Goal: Task Accomplishment & Management: Complete application form

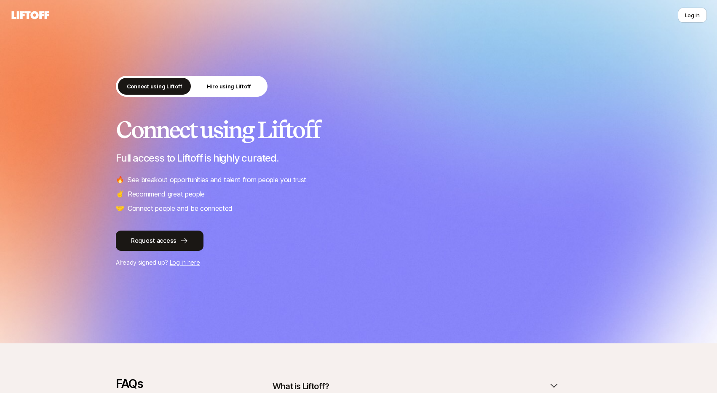
click at [401, 109] on div "Connect using Liftoff Hire using Liftoff Connect using Liftoff Full access to L…" at bounding box center [358, 172] width 485 height 192
click at [160, 233] on button "Request access" at bounding box center [160, 241] width 88 height 20
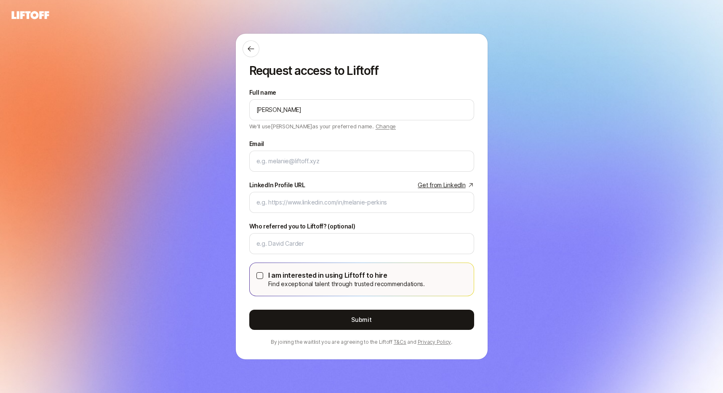
type input "[PERSON_NAME]"
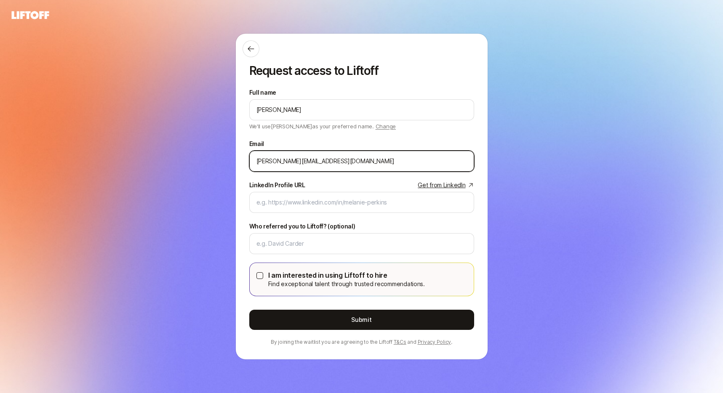
type input "[PERSON_NAME][EMAIL_ADDRESS][DOMAIN_NAME]"
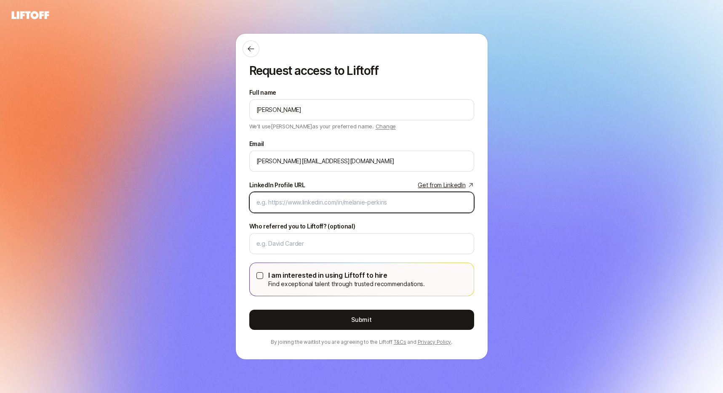
click at [299, 207] on input "LinkedIn Profile URL Get from LinkedIn" at bounding box center [361, 202] width 211 height 10
paste input "[URL][DOMAIN_NAME]"
type input "[URL][DOMAIN_NAME]"
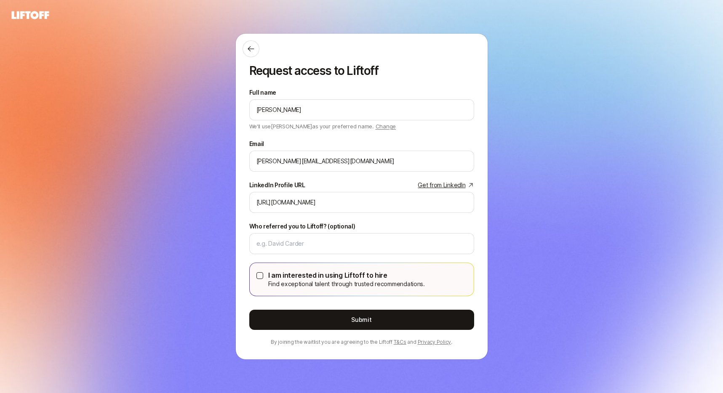
click at [240, 234] on div "Request access to Liftoff Full name [PERSON_NAME] We'll use [PERSON_NAME] as yo…" at bounding box center [362, 197] width 252 height 326
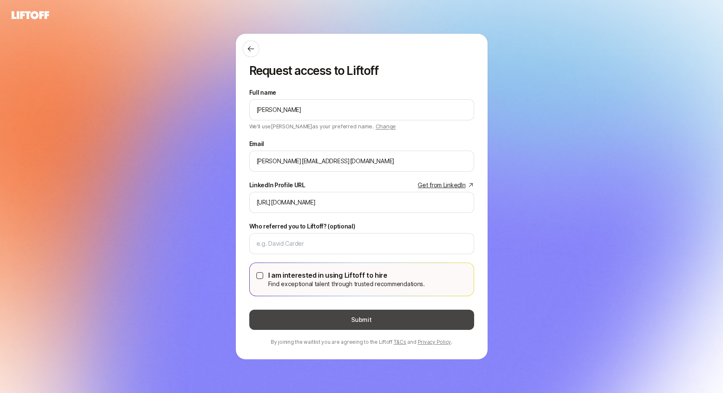
click at [368, 320] on button "Submit" at bounding box center [361, 320] width 225 height 20
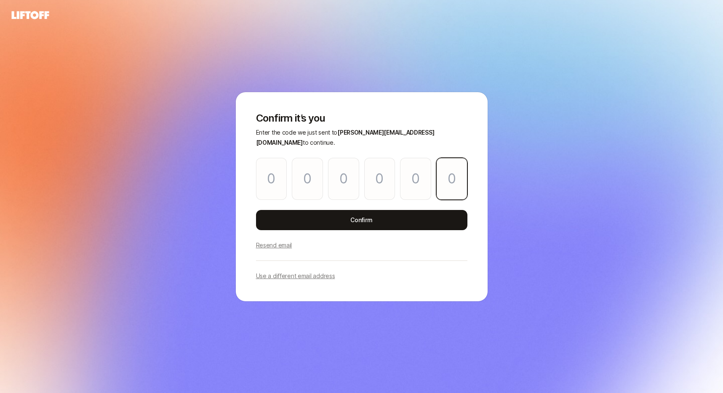
paste input "1"
type input "8"
type input "7"
type input "9"
type input "7"
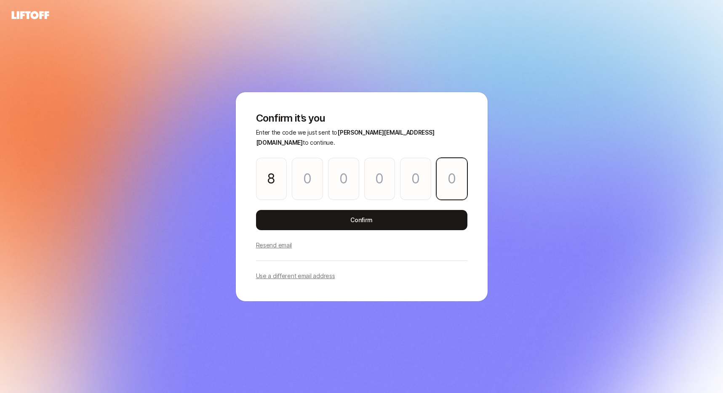
type input "7"
type input "1"
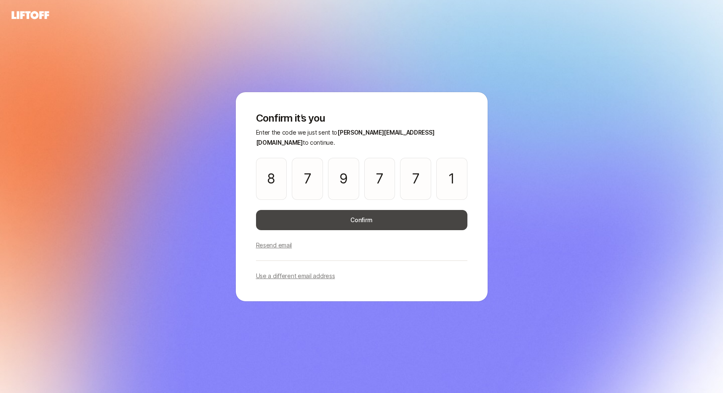
click at [361, 210] on button "Confirm" at bounding box center [361, 220] width 211 height 20
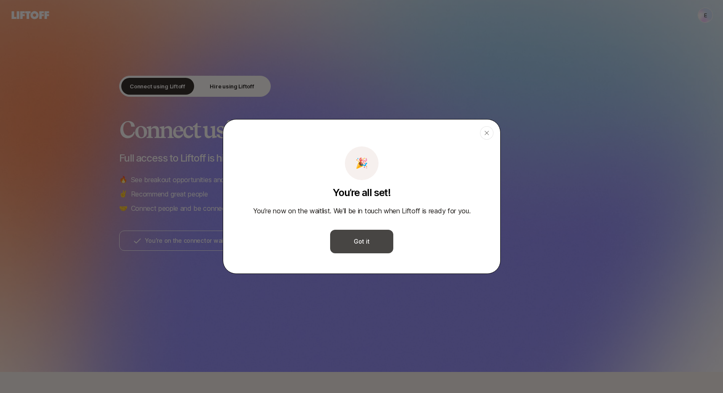
click at [370, 245] on button "Got it" at bounding box center [361, 242] width 63 height 24
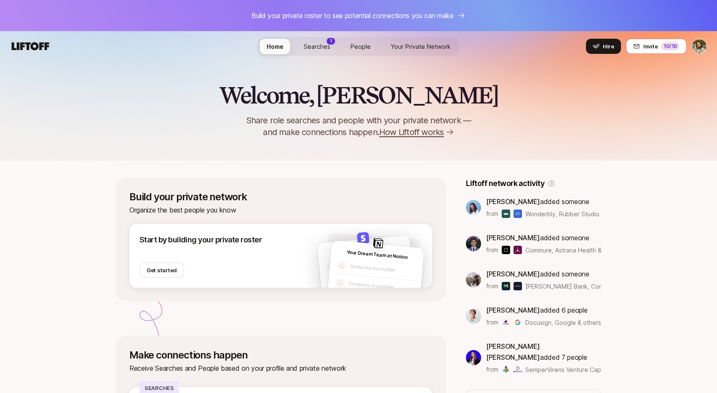
click at [312, 47] on span "Searches" at bounding box center [317, 46] width 27 height 9
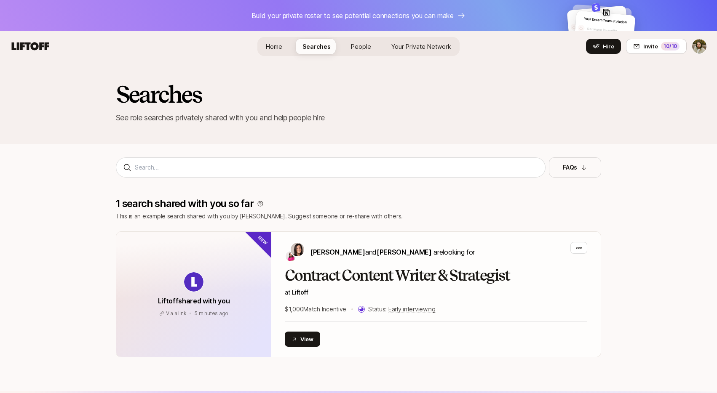
click at [355, 49] on span "People" at bounding box center [361, 46] width 20 height 9
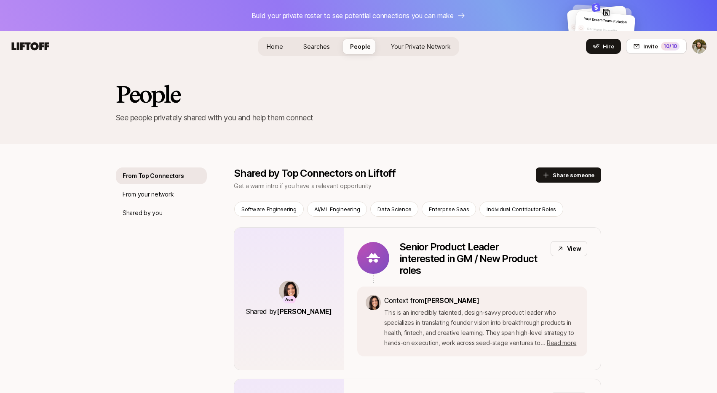
click at [421, 51] on link "Your Private Network" at bounding box center [420, 47] width 73 height 16
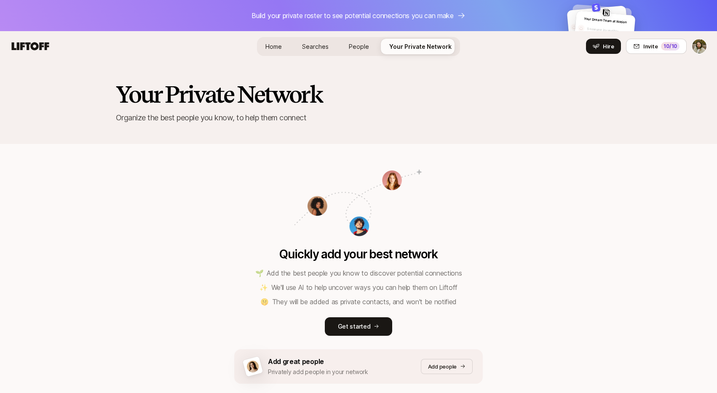
click at [284, 45] on link "Home" at bounding box center [274, 47] width 30 height 16
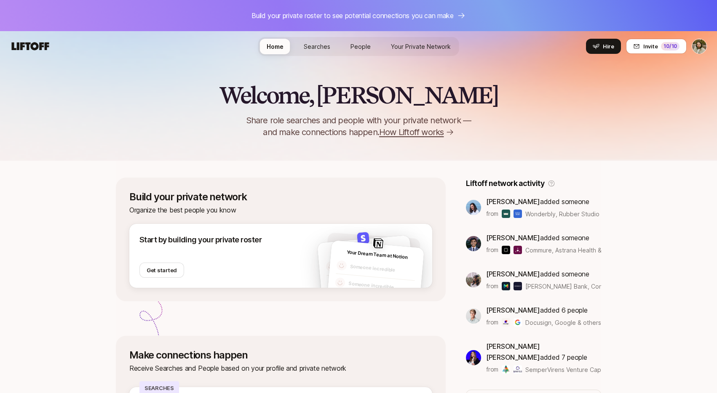
click at [325, 51] on link "Searches" at bounding box center [317, 47] width 40 height 16
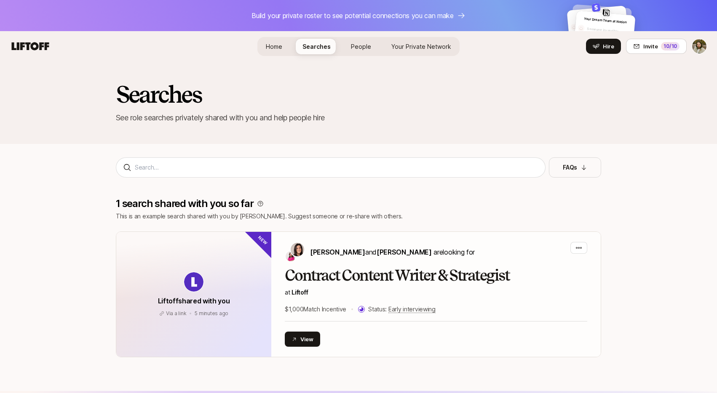
click at [354, 46] on span "People" at bounding box center [361, 46] width 20 height 9
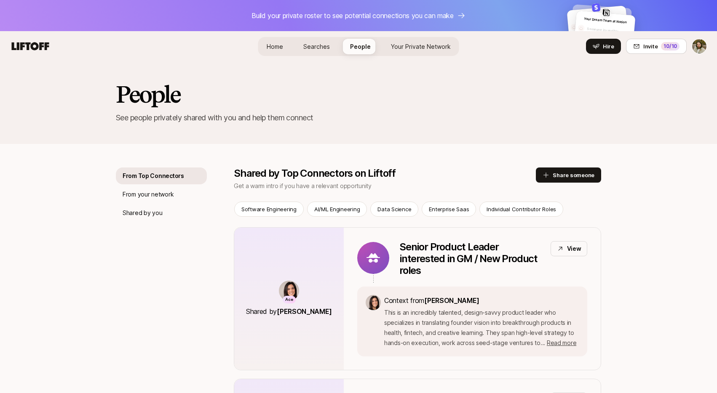
click at [280, 40] on link "Home" at bounding box center [275, 47] width 30 height 16
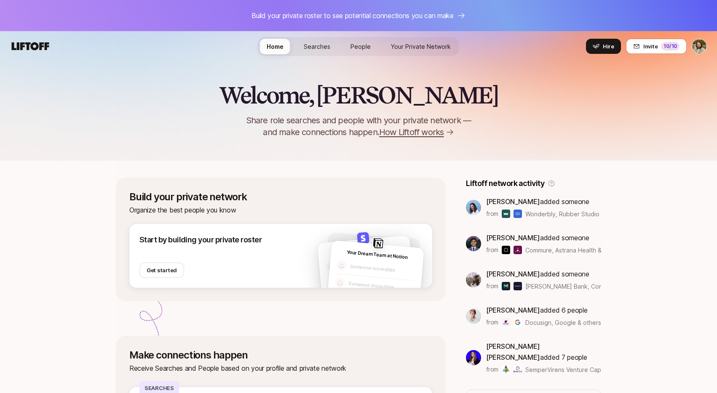
click at [563, 105] on div "Welcome, Eric 👋 Share role searches and people with your private network — and …" at bounding box center [358, 111] width 717 height 56
